Goal: Information Seeking & Learning: Learn about a topic

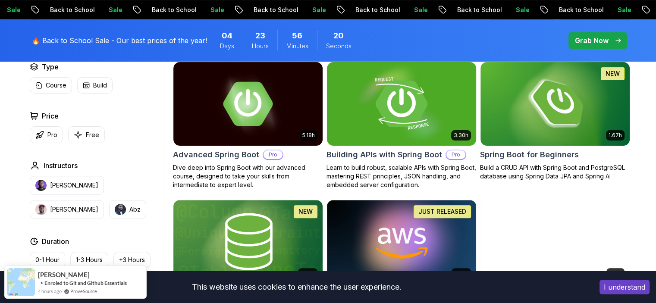
scroll to position [345, 0]
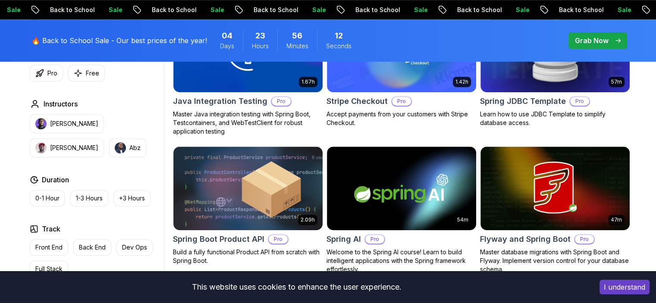
scroll to position [690, 0]
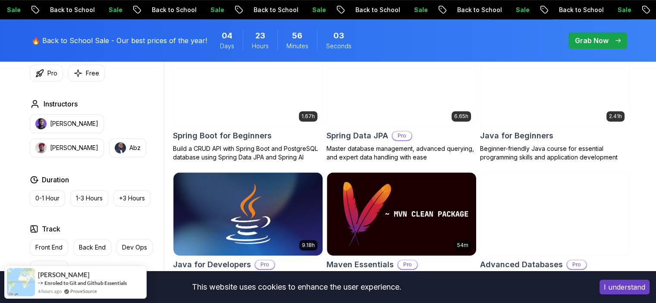
scroll to position [431, 0]
